Goal: Navigation & Orientation: Find specific page/section

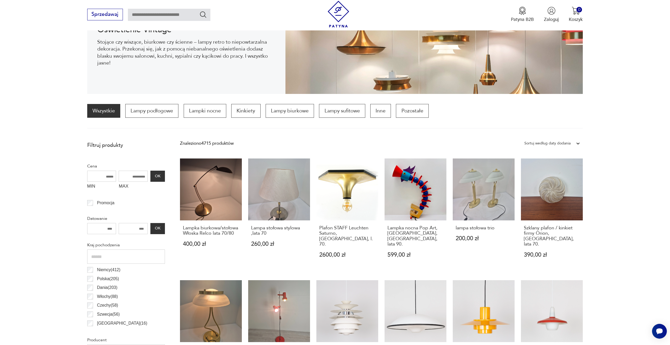
scroll to position [97, 0]
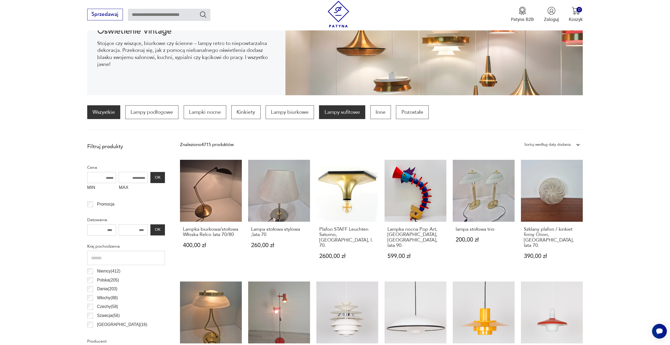
click at [335, 112] on p "Lampy sufitowe" at bounding box center [342, 112] width 46 height 14
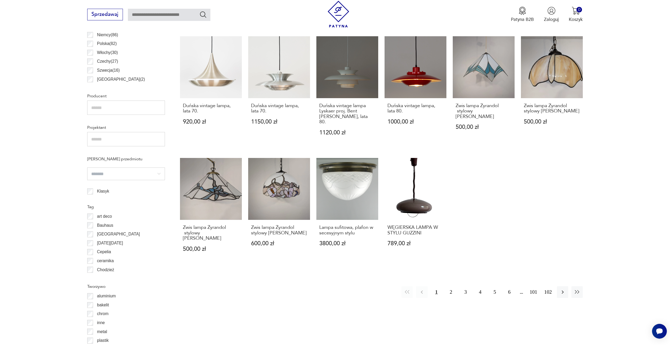
scroll to position [342, 0]
click at [451, 286] on button "2" at bounding box center [451, 291] width 11 height 11
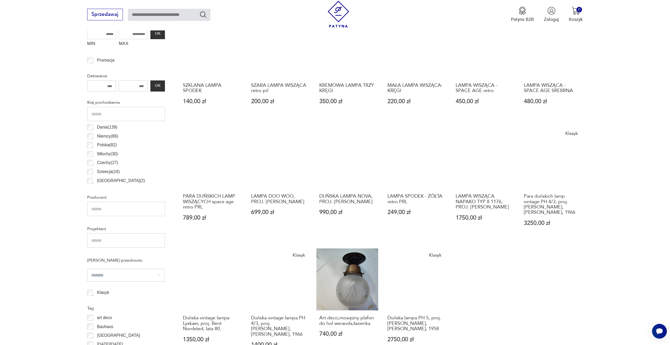
scroll to position [316, 0]
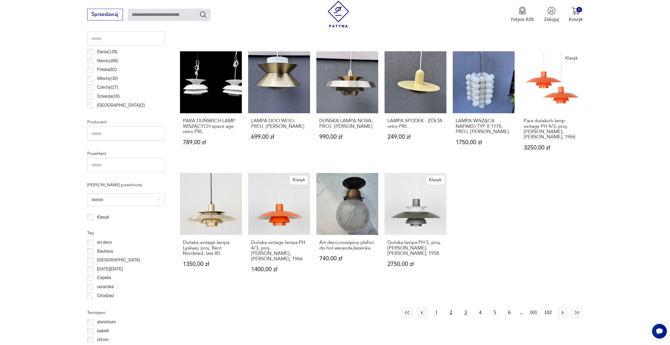
click at [467, 312] on button "3" at bounding box center [465, 312] width 11 height 11
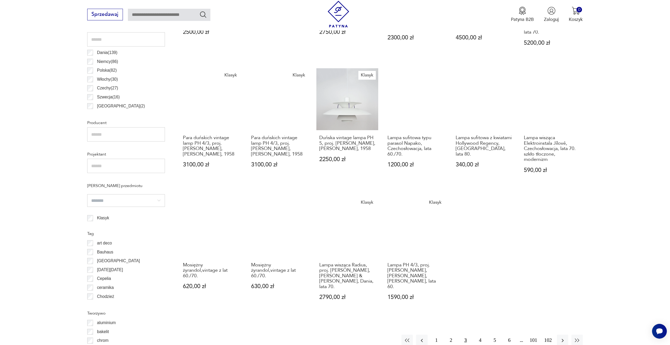
scroll to position [316, 0]
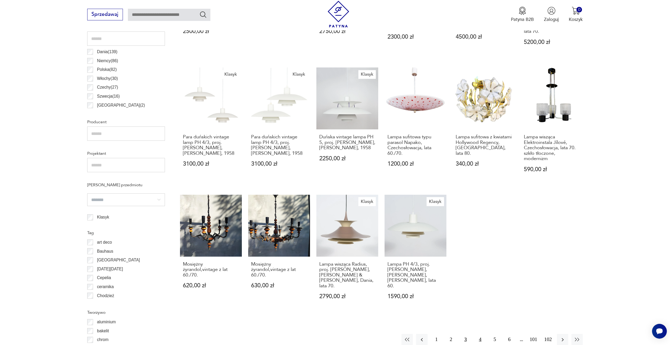
click at [480, 334] on button "4" at bounding box center [480, 339] width 11 height 11
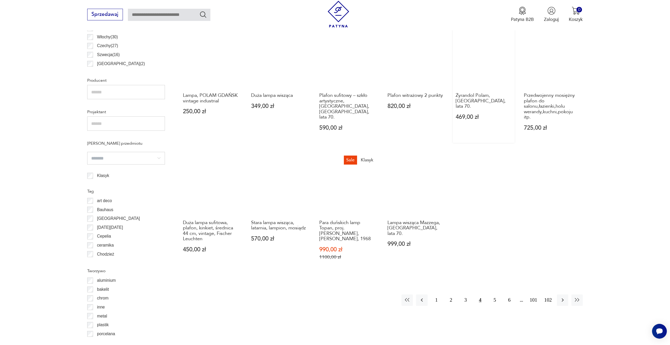
scroll to position [395, 0]
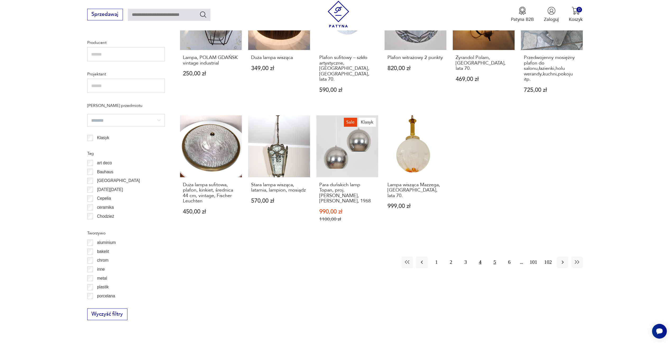
click at [495, 256] on button "5" at bounding box center [494, 261] width 11 height 11
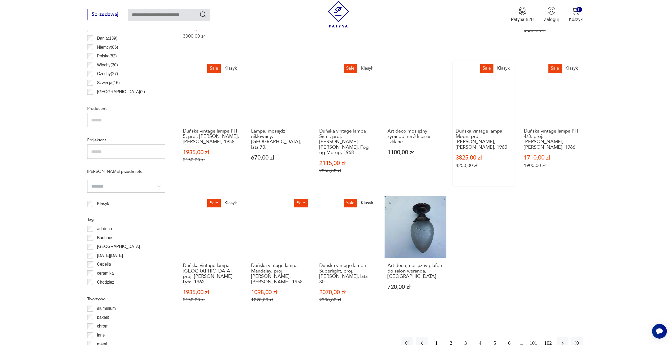
scroll to position [369, 0]
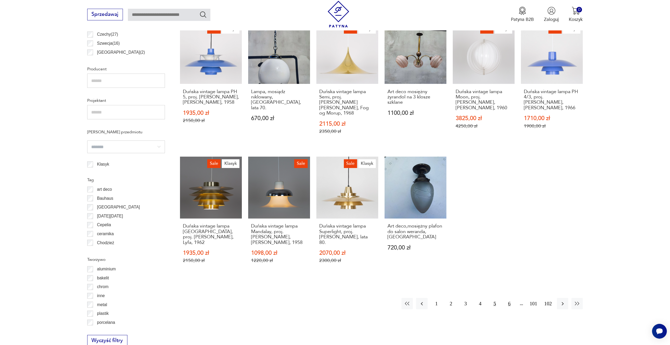
click at [510, 298] on button "6" at bounding box center [509, 303] width 11 height 11
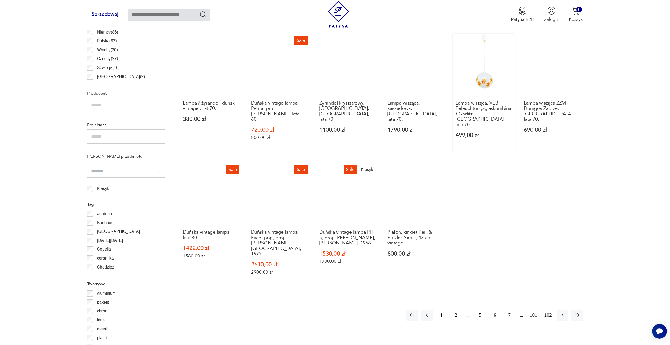
scroll to position [395, 0]
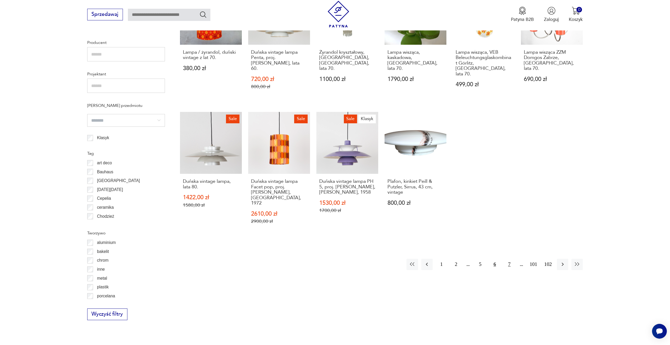
click at [509, 259] on button "7" at bounding box center [509, 264] width 11 height 11
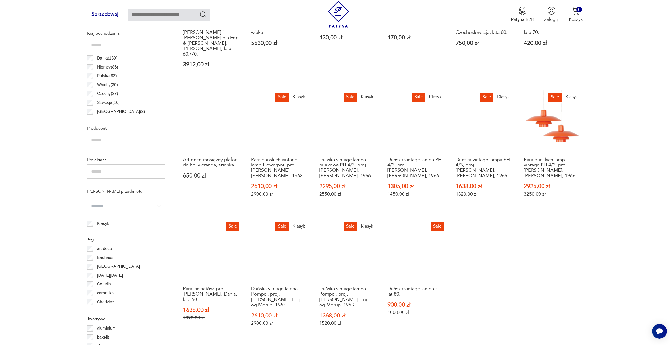
scroll to position [369, 0]
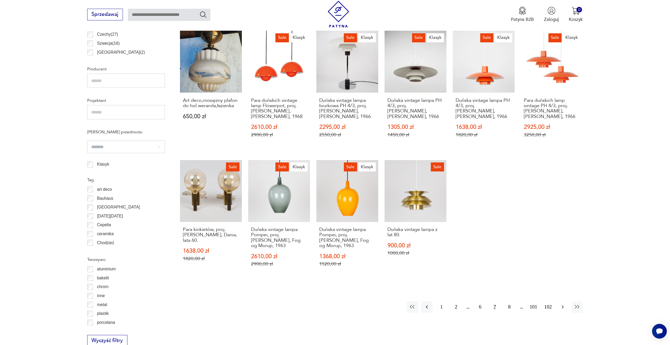
click at [561, 304] on icon "button" at bounding box center [563, 307] width 6 height 6
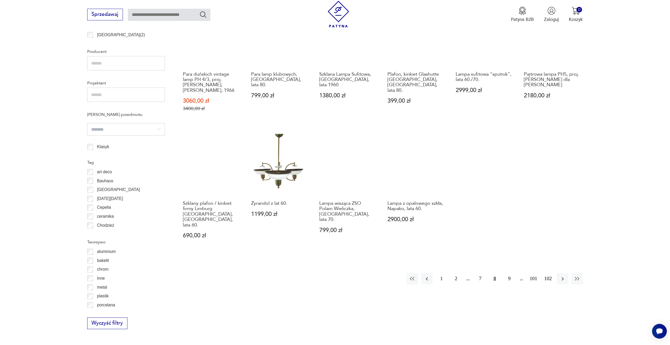
scroll to position [395, 0]
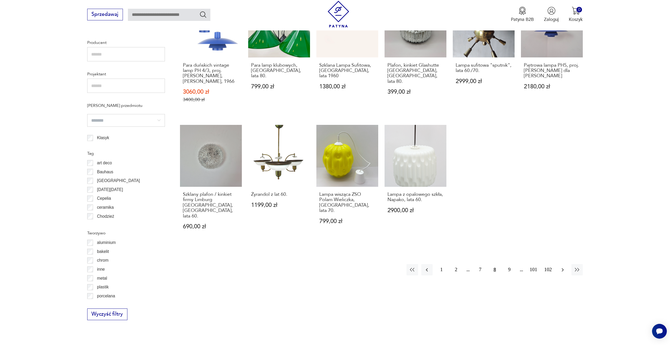
click at [562, 267] on icon "button" at bounding box center [563, 270] width 6 height 6
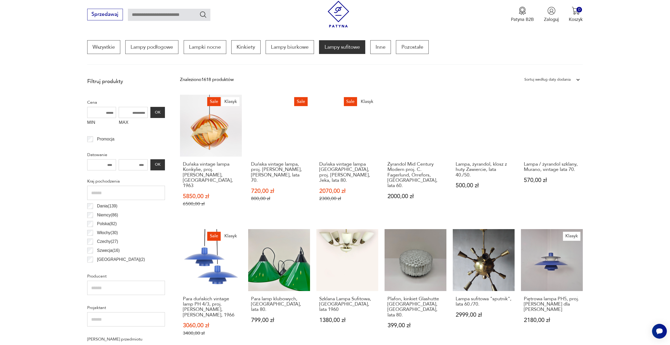
scroll to position [157, 0]
